Goal: Communication & Community: Participate in discussion

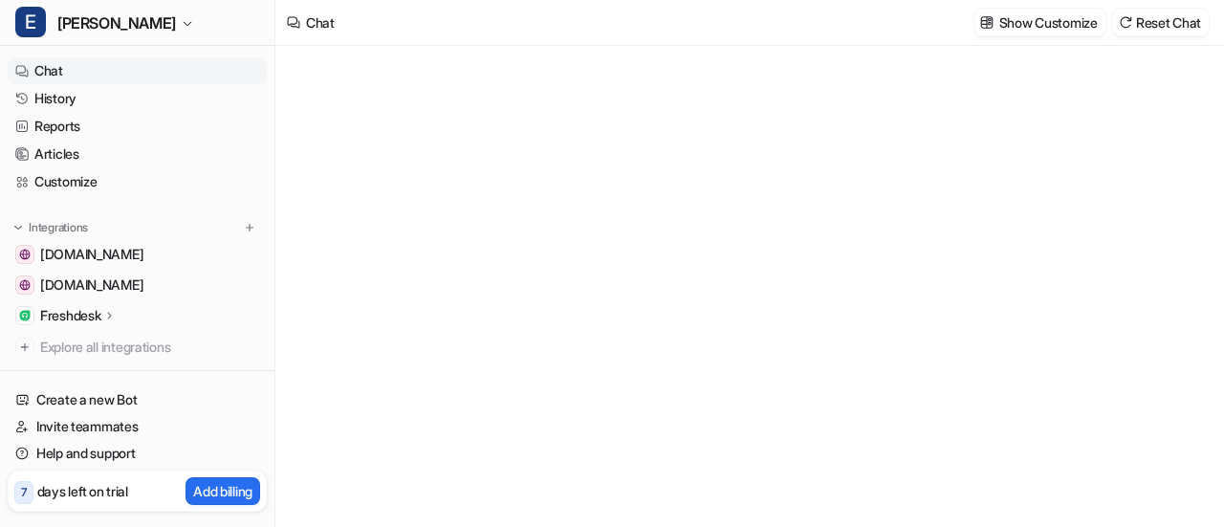
type textarea "**********"
